Goal: Information Seeking & Learning: Learn about a topic

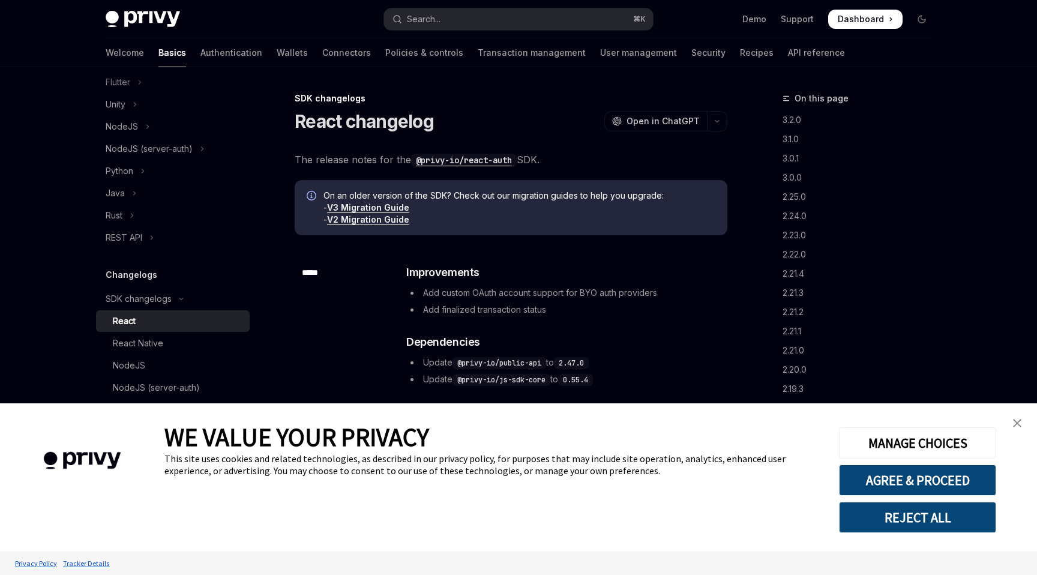
scroll to position [2181, 0]
type textarea "*"
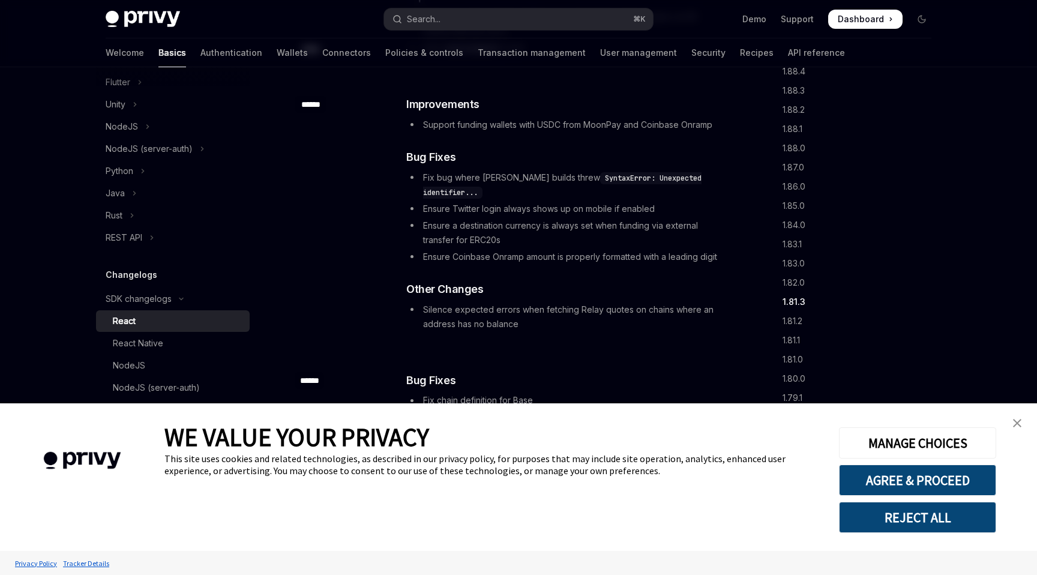
scroll to position [22580, 0]
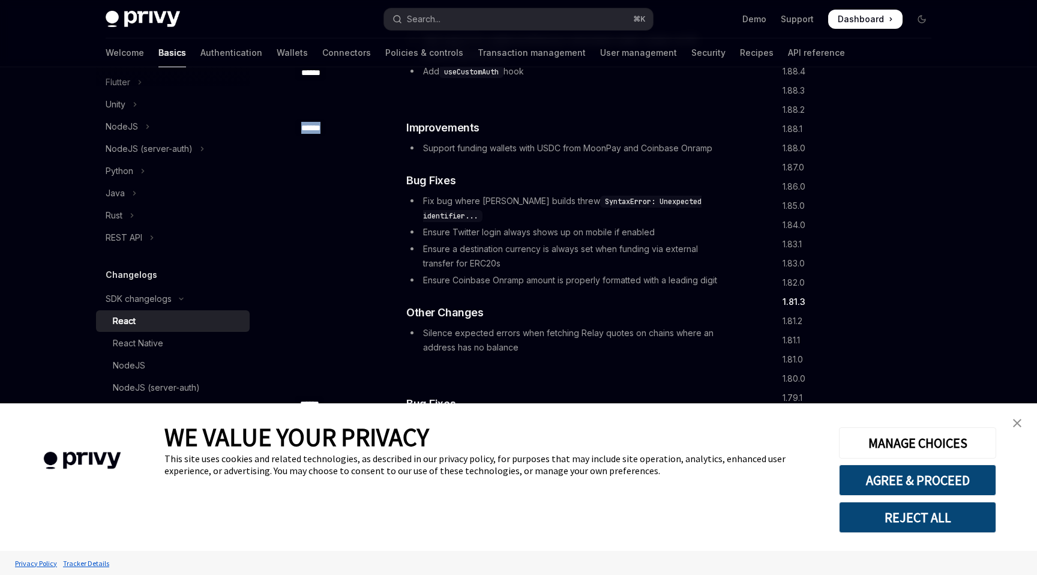
click at [1016, 419] on img "close banner" at bounding box center [1017, 423] width 8 height 8
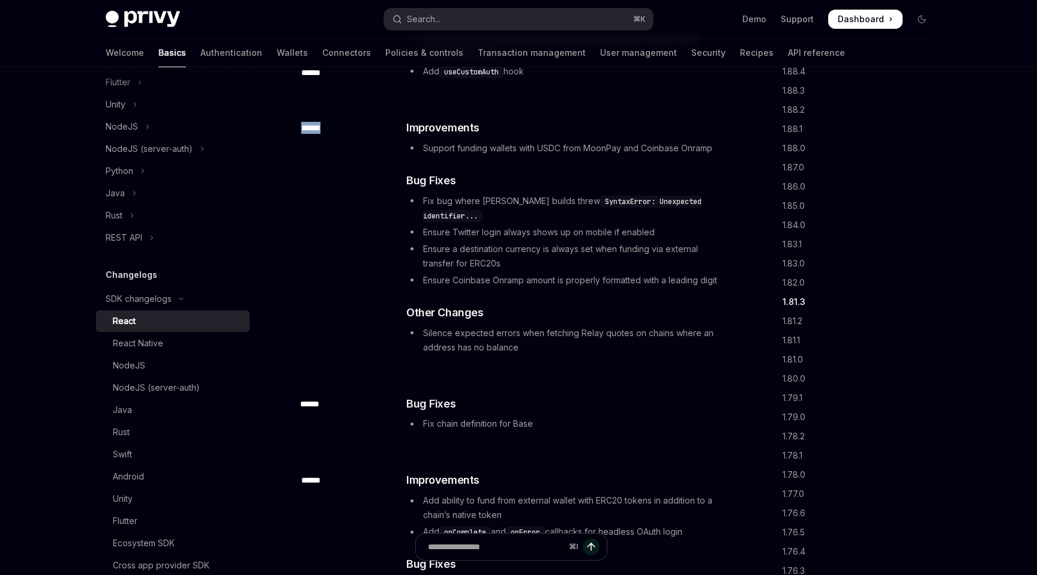
scroll to position [22558, 0]
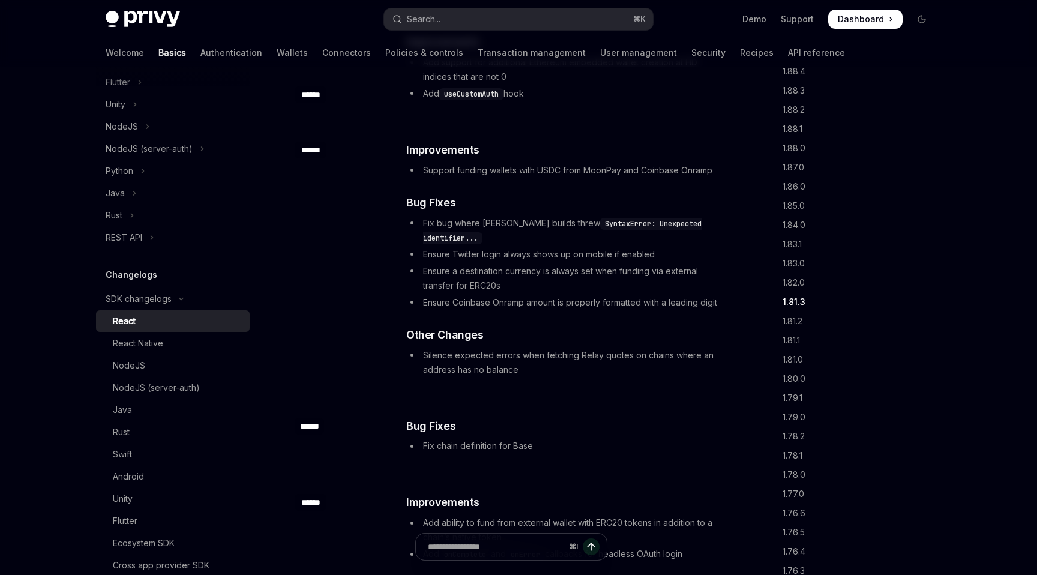
click at [540, 247] on li "Ensure Twitter login always shows up on mobile if enabled" at bounding box center [566, 254] width 320 height 14
click at [505, 199] on h3 "​ Bug Fixes" at bounding box center [566, 203] width 320 height 17
click at [615, 221] on code "SyntaxError: Unexpected identifier..." at bounding box center [562, 231] width 279 height 26
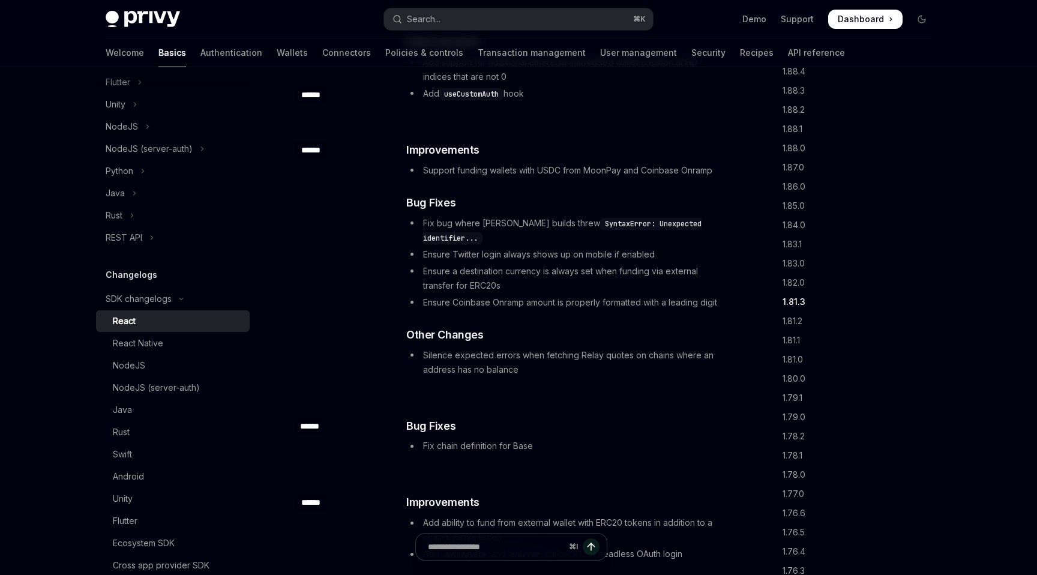
click at [515, 221] on li "Fix bug where [PERSON_NAME] builds threw SyntaxError: Unexpected identifier..." at bounding box center [566, 230] width 320 height 29
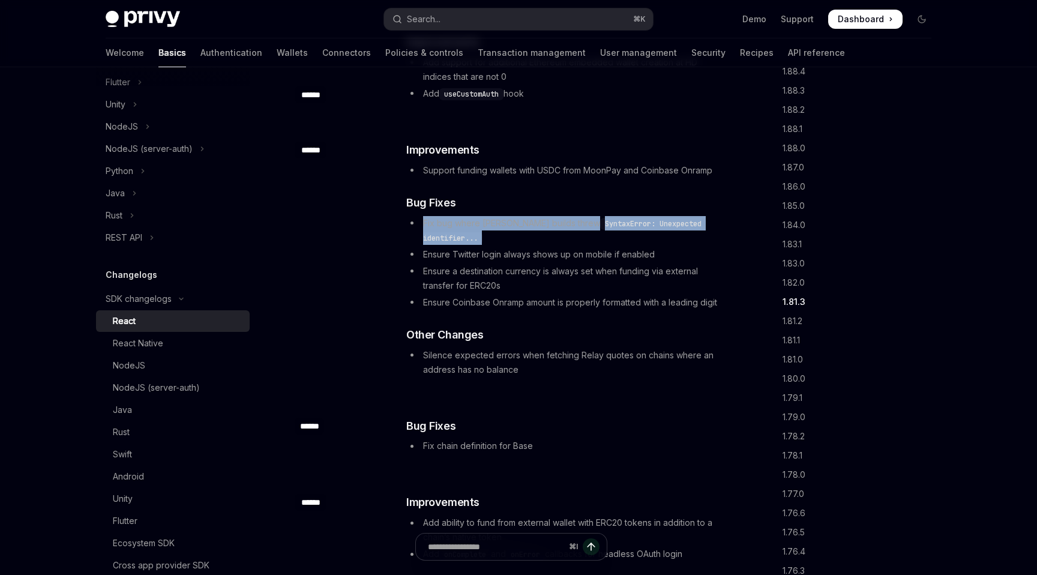
click at [515, 221] on li "Fix bug where [PERSON_NAME] builds threw SyntaxError: Unexpected identifier..." at bounding box center [566, 230] width 320 height 29
click at [644, 225] on code "SyntaxError: Unexpected identifier..." at bounding box center [562, 231] width 279 height 26
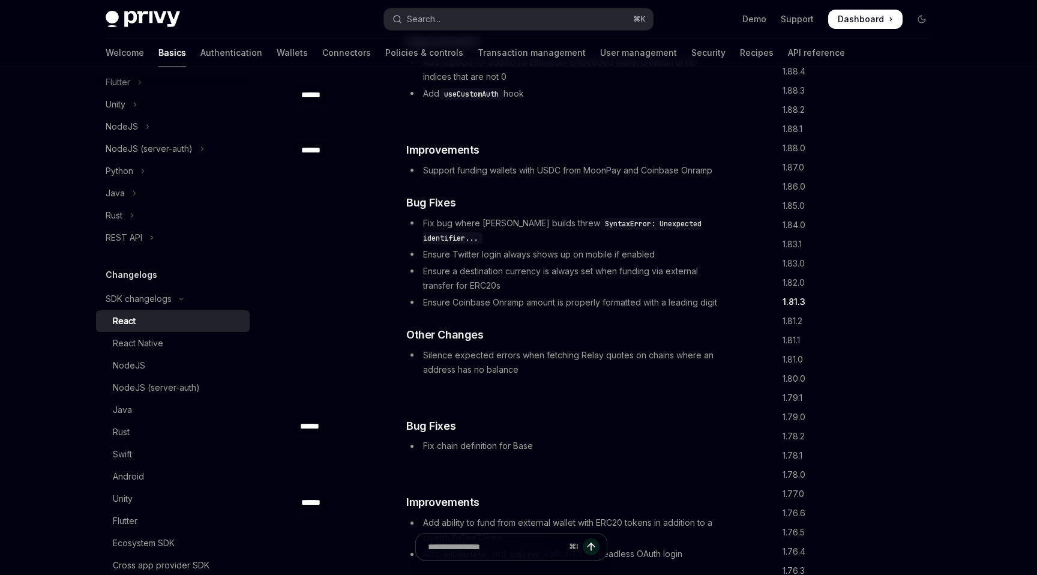
click at [644, 225] on code "SyntaxError: Unexpected identifier..." at bounding box center [562, 231] width 279 height 26
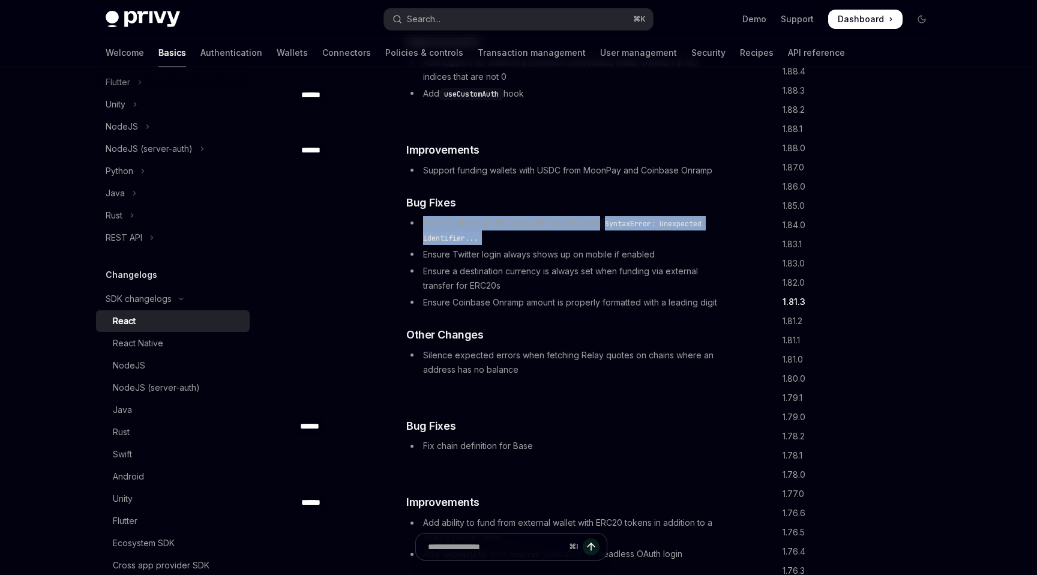
click at [644, 225] on code "SyntaxError: Unexpected identifier..." at bounding box center [562, 231] width 279 height 26
